Goal: Information Seeking & Learning: Check status

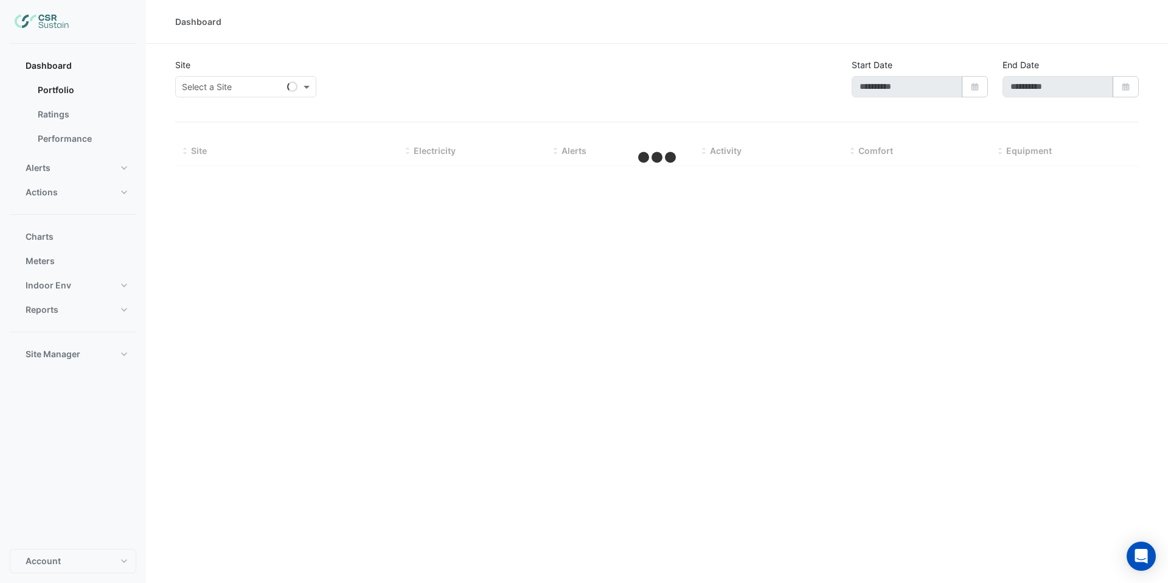
type input "**********"
select select "***"
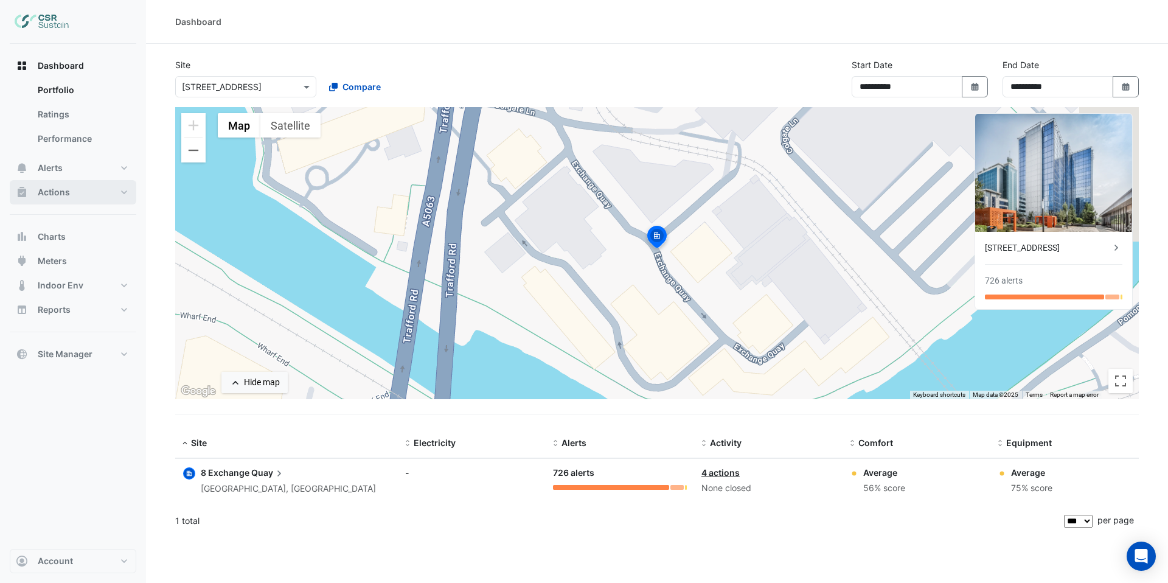
click at [75, 187] on button "Actions" at bounding box center [73, 192] width 127 height 24
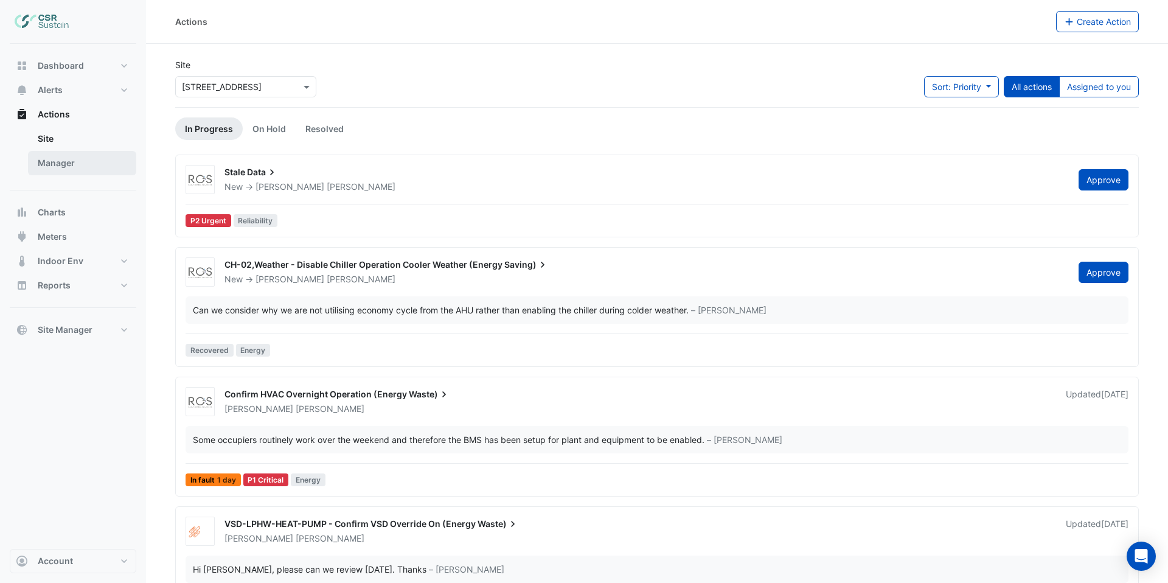
click at [72, 170] on link "Manager" at bounding box center [82, 163] width 108 height 24
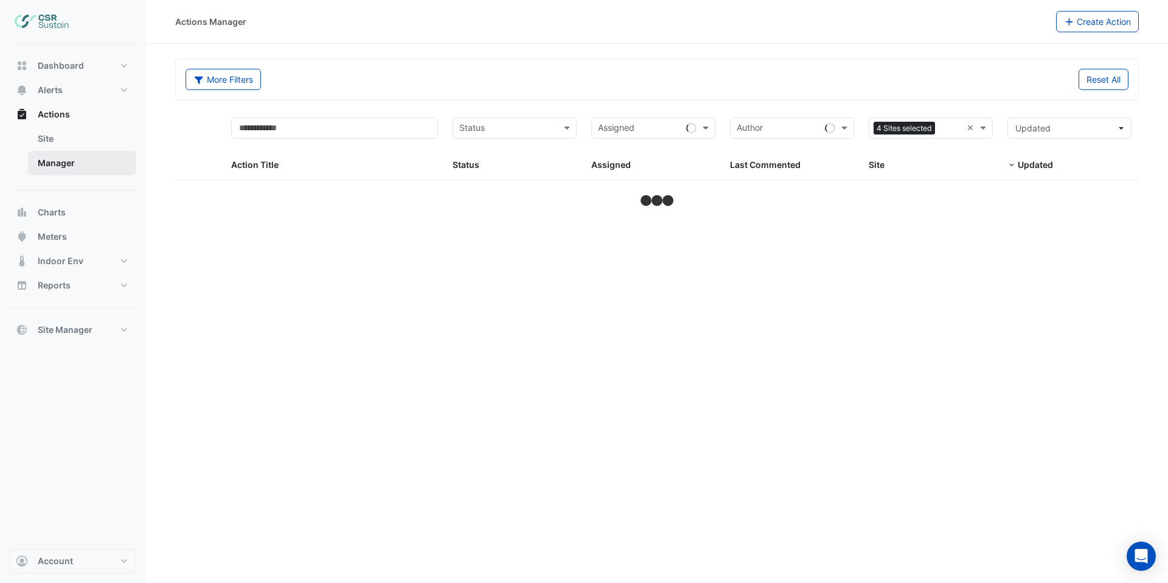
select select "***"
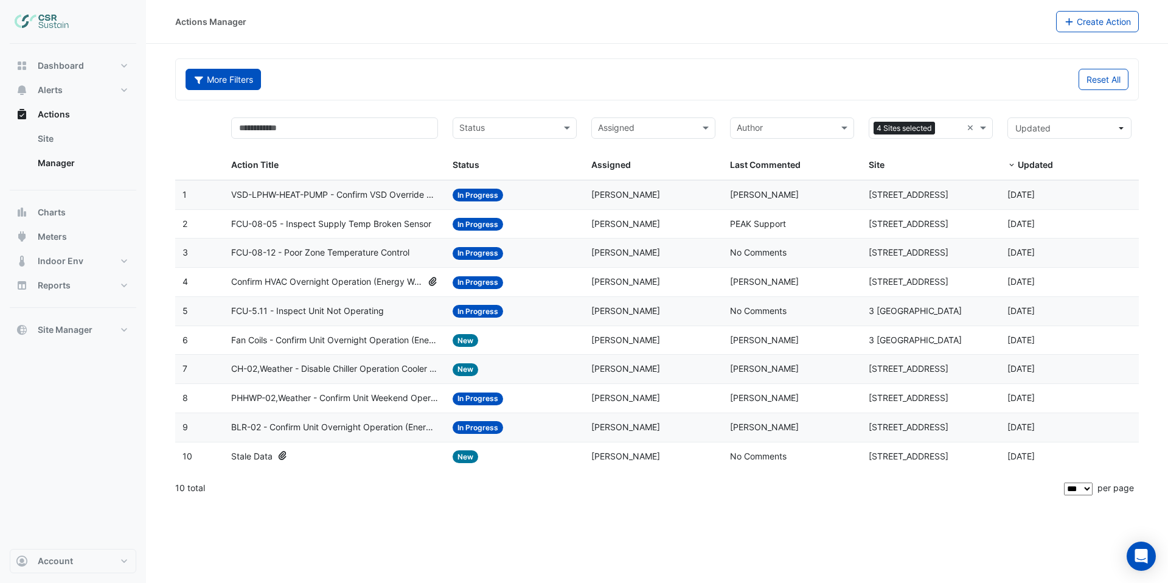
click at [260, 83] on button "More Filters" at bounding box center [223, 79] width 75 height 21
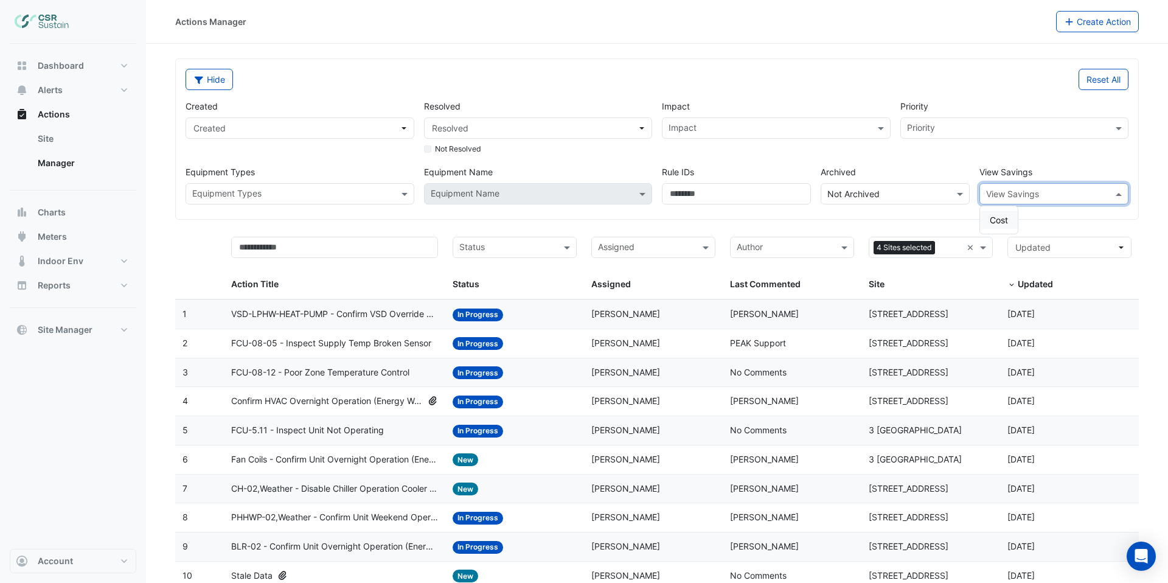
click at [992, 188] on input "text" at bounding box center [1041, 194] width 111 height 13
click at [995, 220] on span "Cost" at bounding box center [999, 220] width 18 height 10
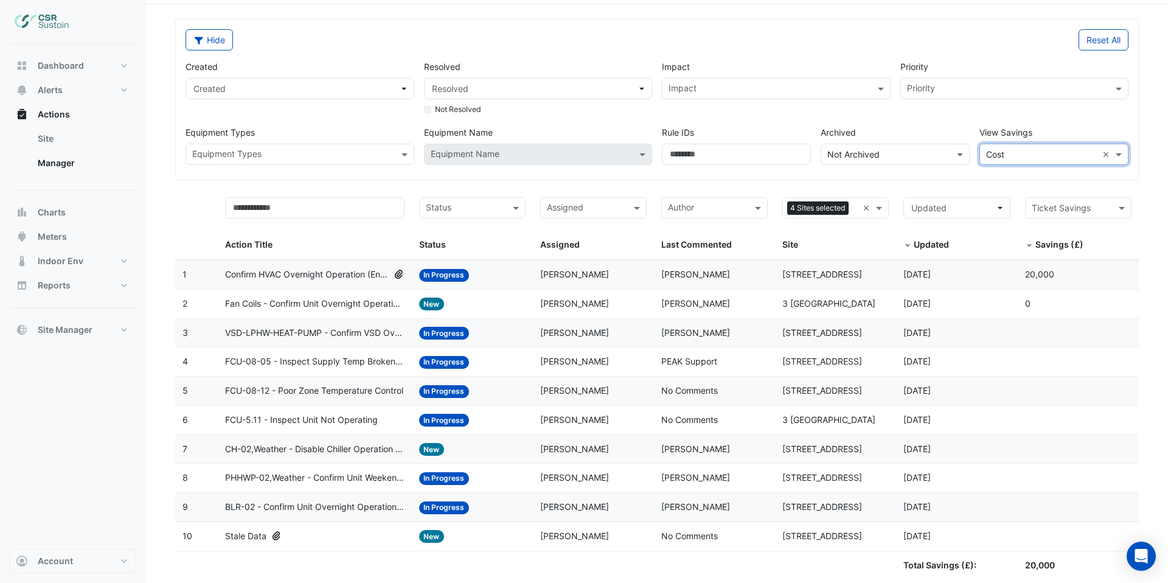
scroll to position [53, 0]
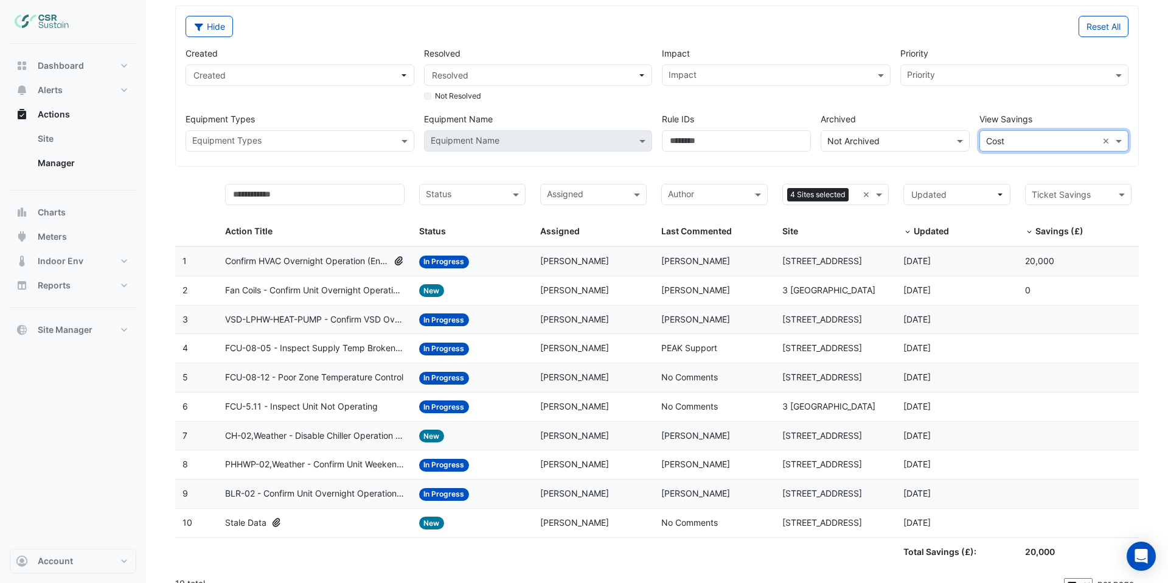
click at [340, 257] on span "Confirm HVAC Overnight Operation (Energy Waste)" at bounding box center [307, 261] width 164 height 14
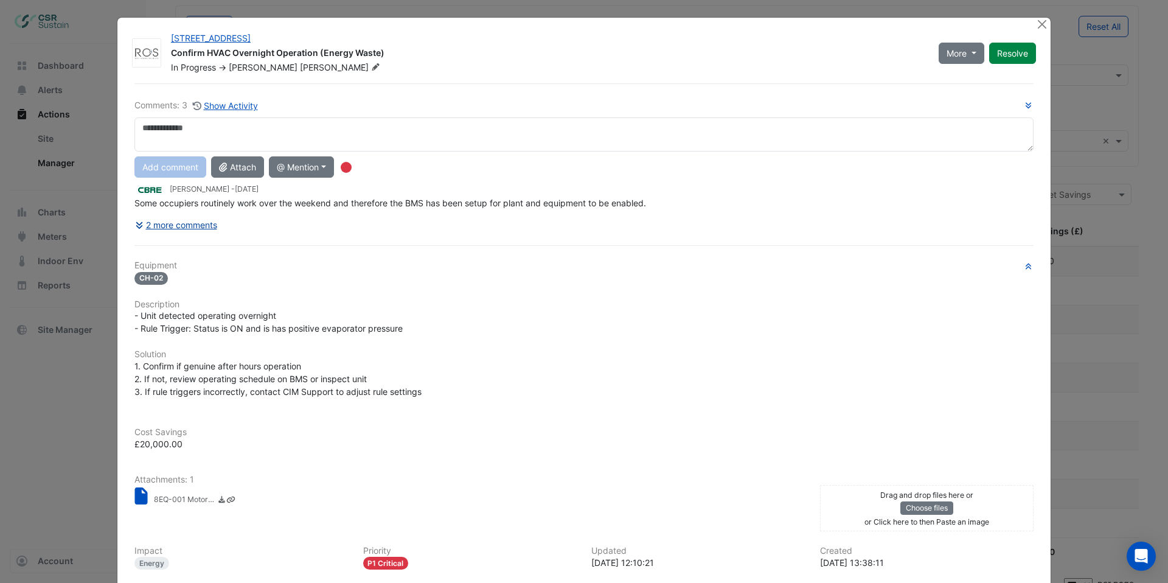
click at [199, 225] on button "2 more comments" at bounding box center [175, 224] width 83 height 21
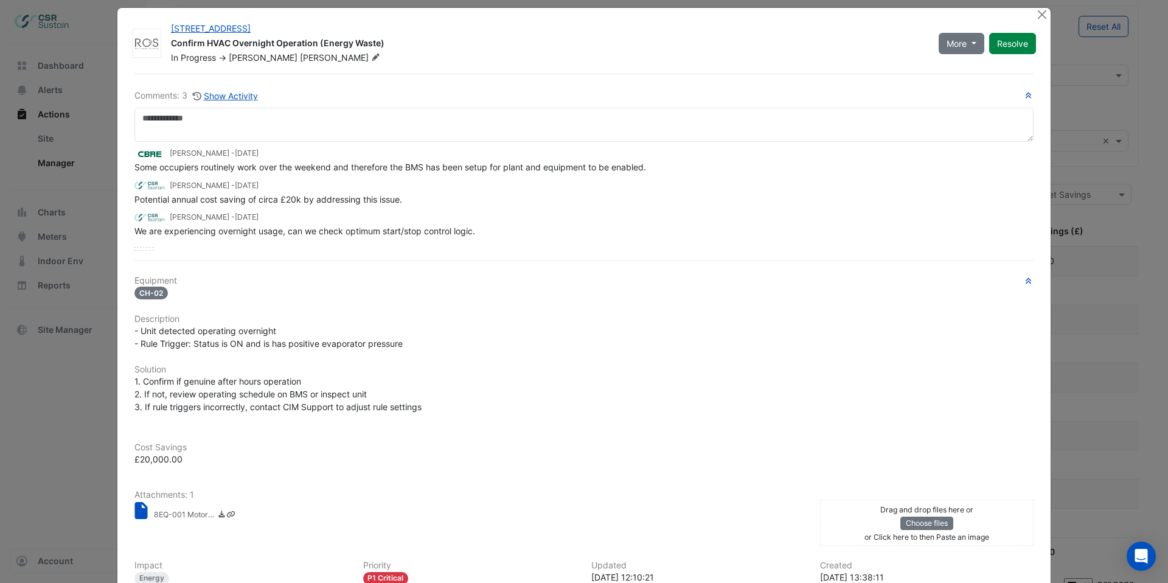
scroll to position [19, 0]
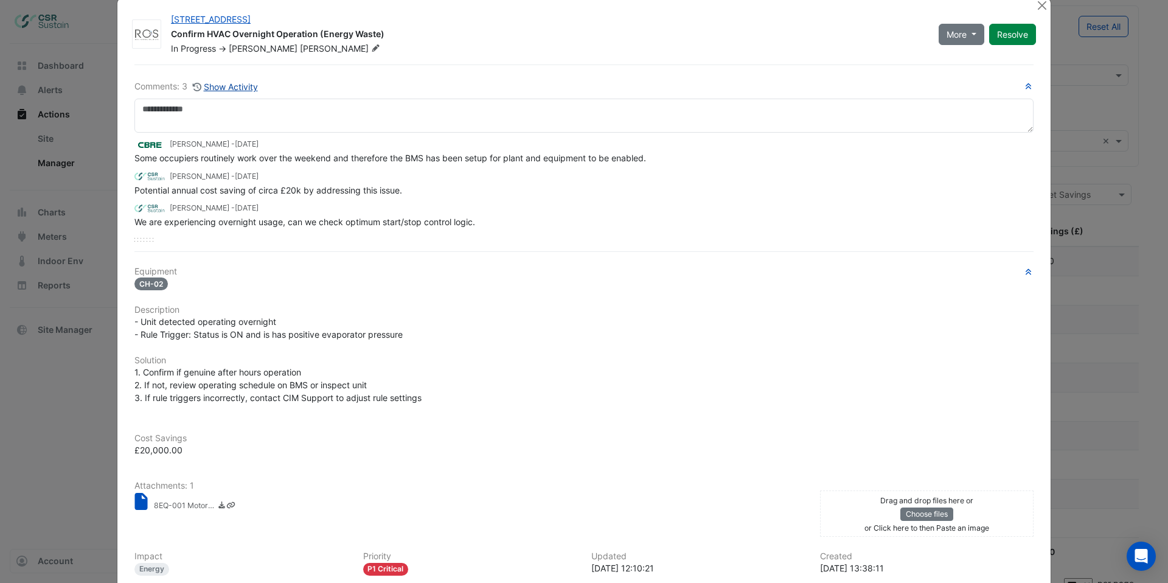
click at [221, 88] on button "Show Activity" at bounding box center [225, 87] width 66 height 14
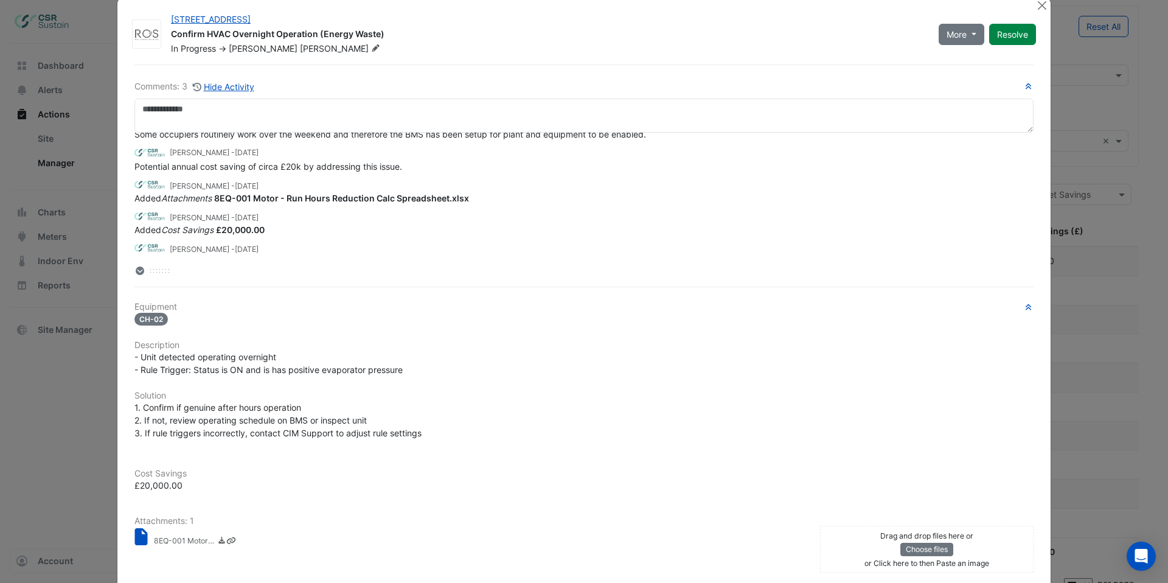
scroll to position [37, 0]
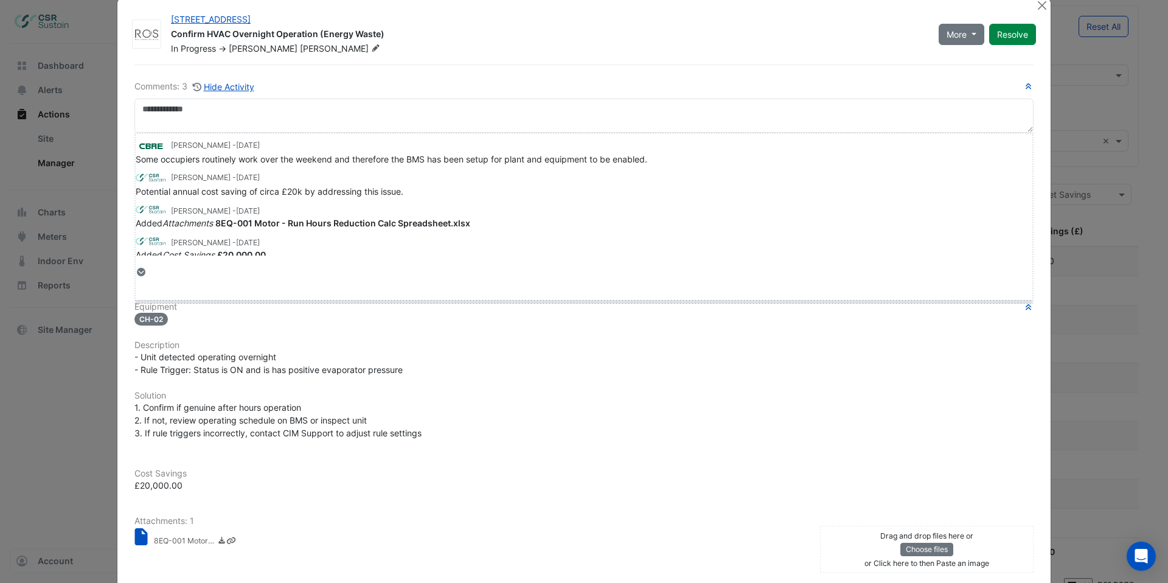
drag, startPoint x: 162, startPoint y: 271, endPoint x: 163, endPoint y: 298, distance: 27.4
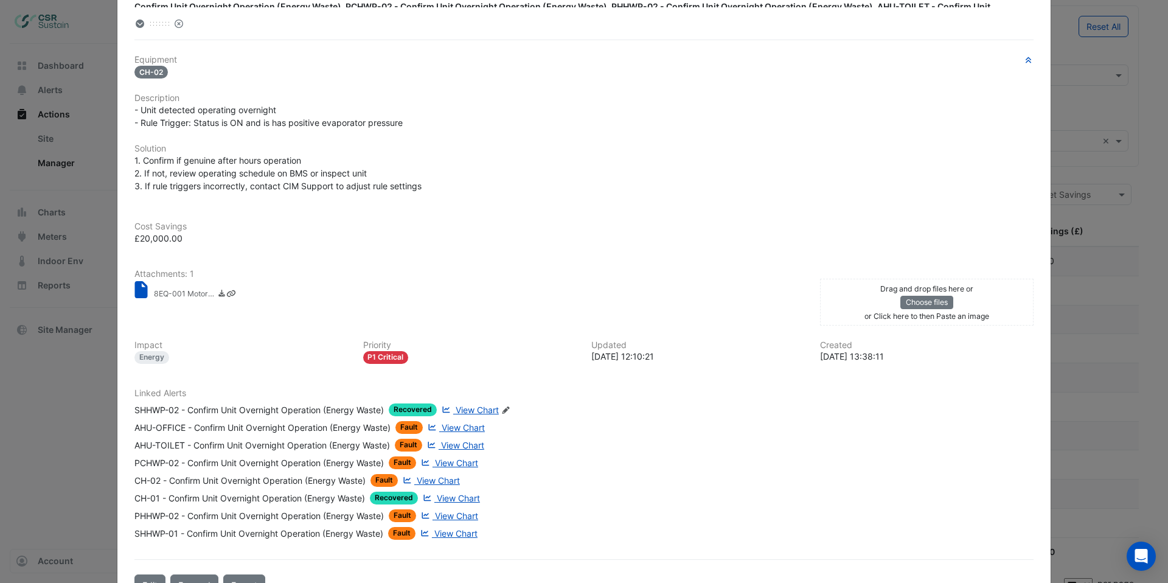
scroll to position [356, 0]
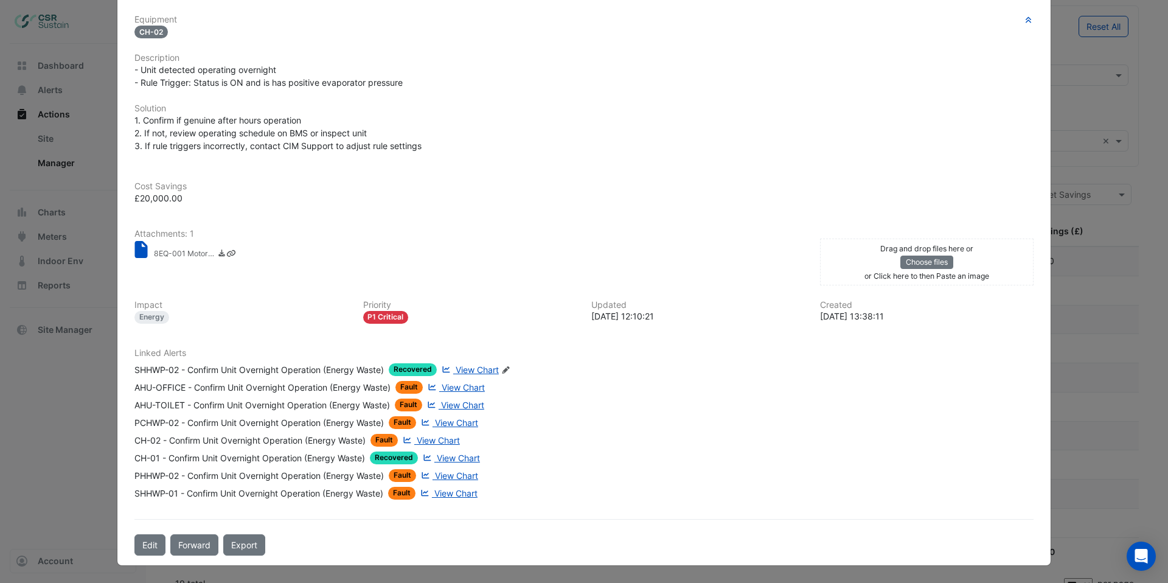
click at [172, 256] on small "8EQ-001 Motor - Run Hours Reduction Calc Spreadsheet.xlsx" at bounding box center [184, 254] width 61 height 13
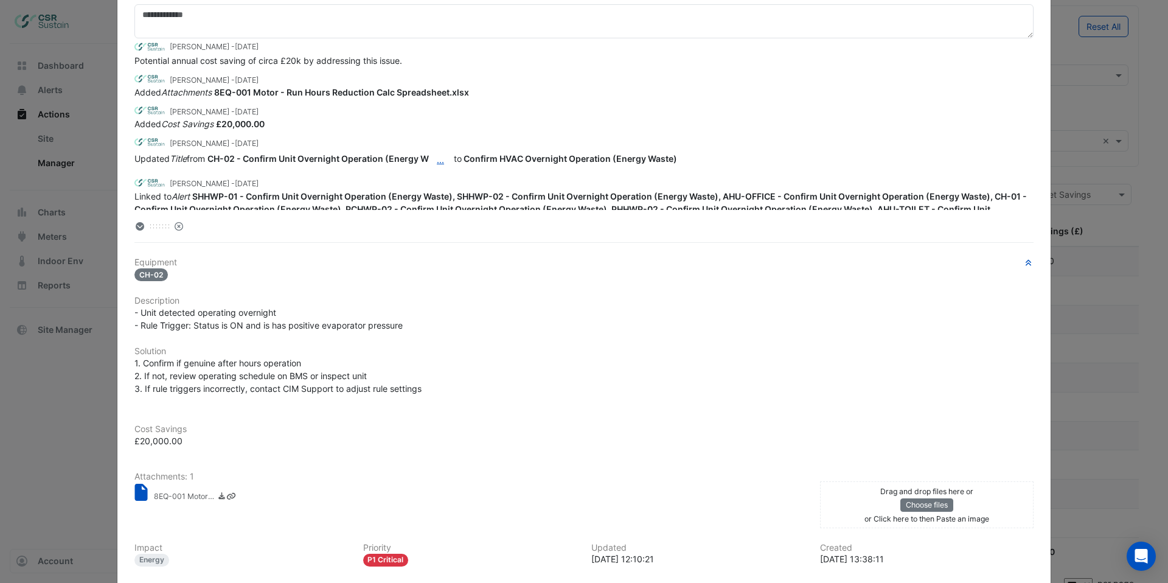
scroll to position [0, 0]
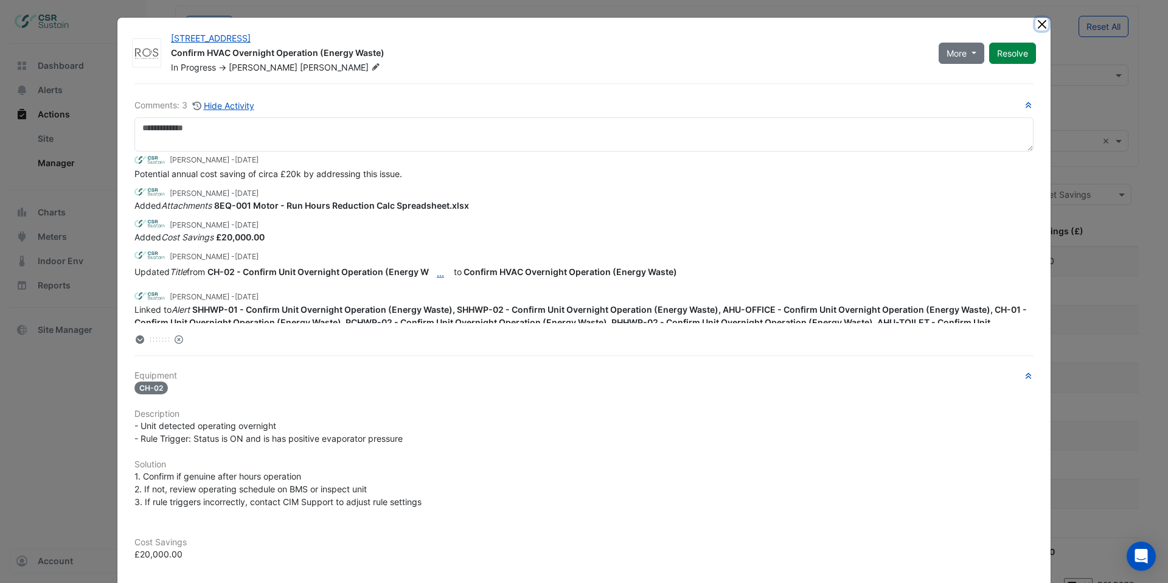
click at [1044, 26] on button "Close" at bounding box center [1042, 24] width 13 height 13
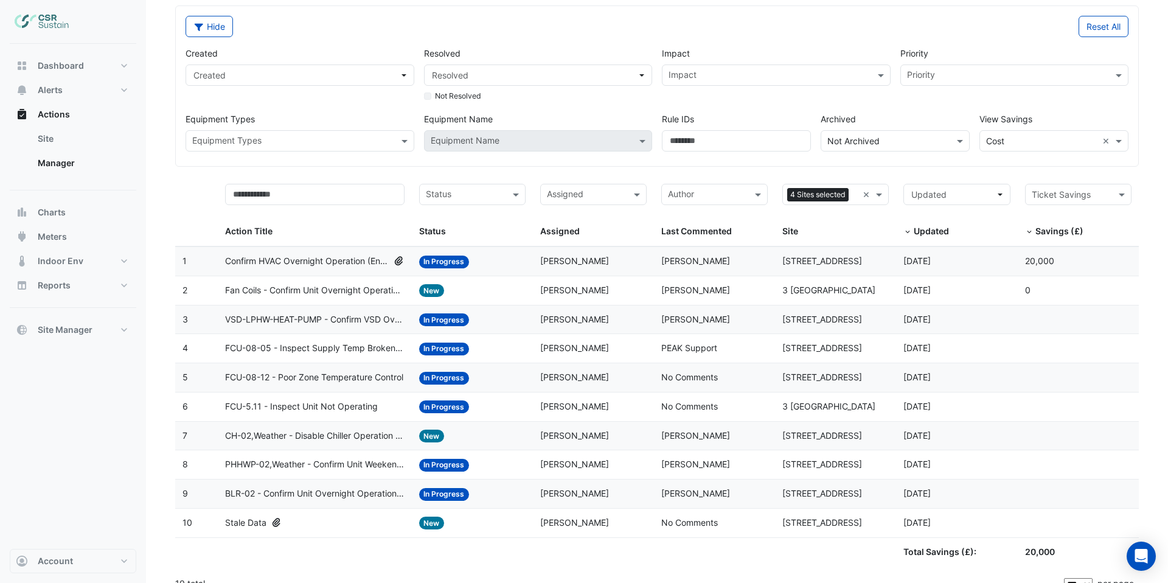
scroll to position [45, 0]
